Goal: Find specific page/section: Find specific page/section

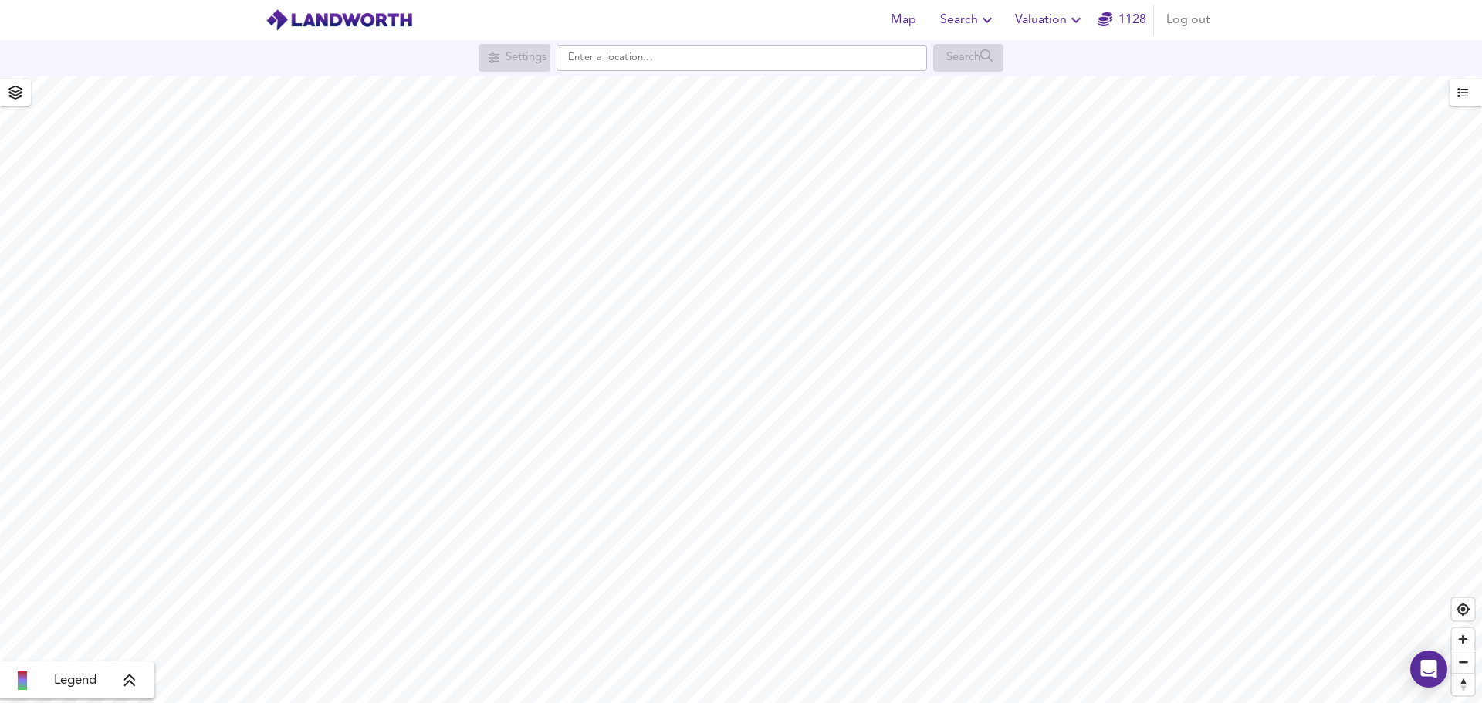
click at [711, 40] on div "Settings Search" at bounding box center [741, 58] width 1482 height 36
click at [686, 58] on input "text" at bounding box center [741, 58] width 370 height 26
click at [709, 97] on li "HP3 8HL The Crofts, Hemel Hempstead" at bounding box center [741, 88] width 369 height 34
type input "The Crofts, Hemel Hempstead HP3 8HL"
checkbox input "false"
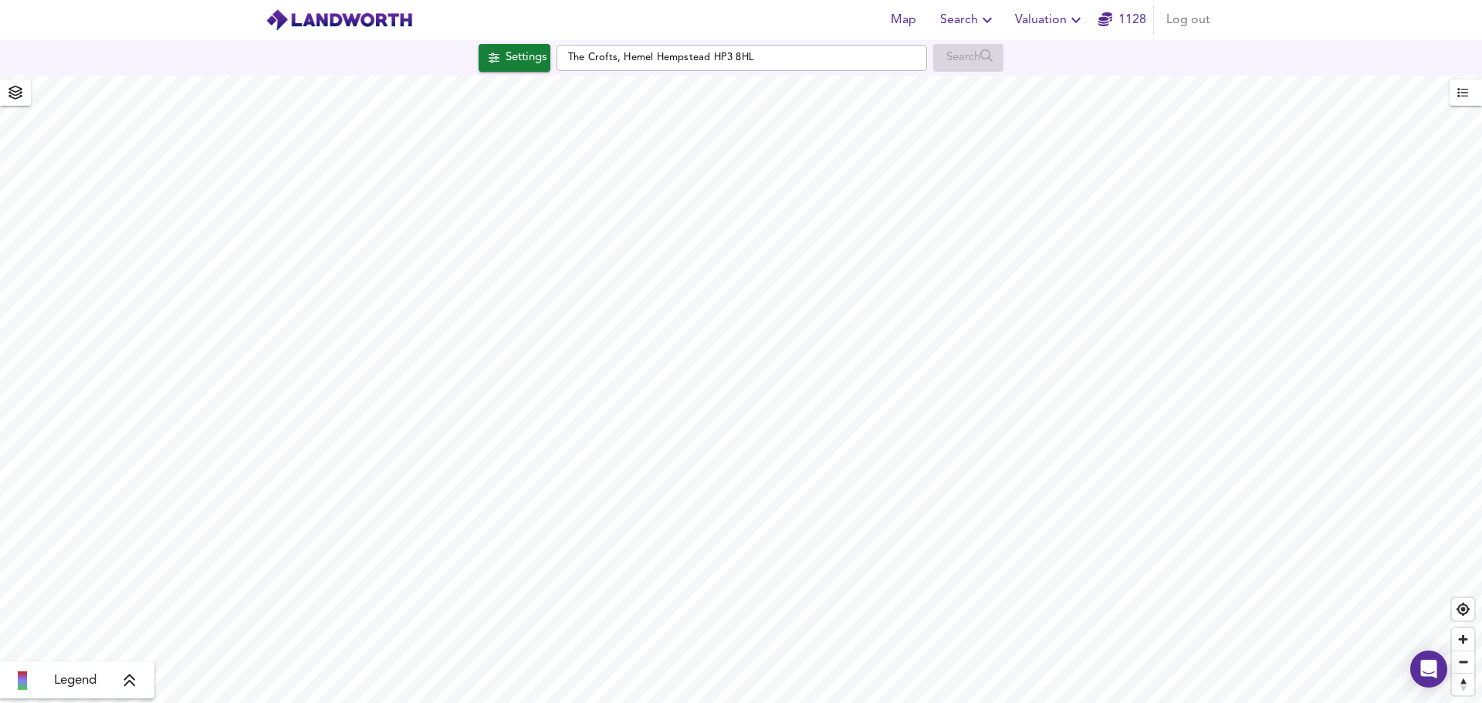
checkbox input "true"
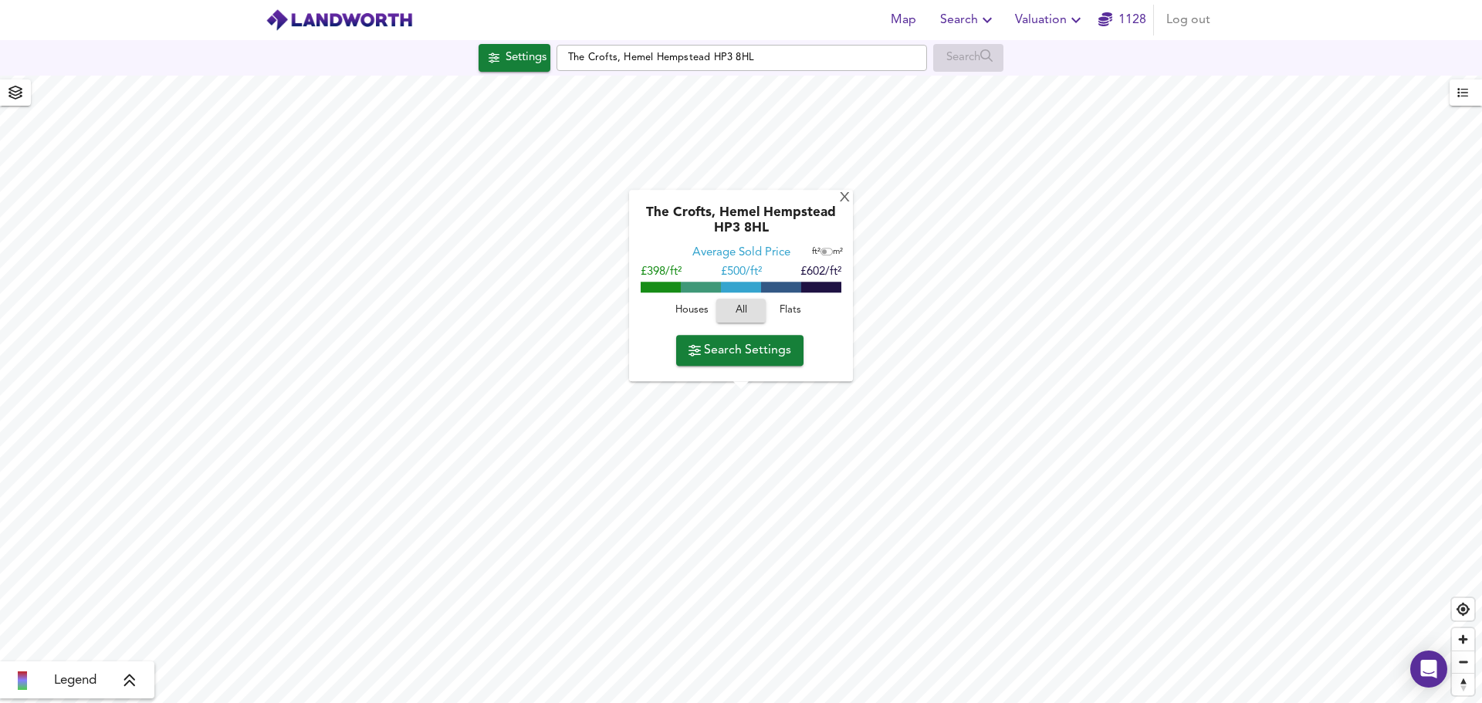
click at [695, 316] on span "Houses" at bounding box center [692, 312] width 42 height 18
